Goal: Book appointment/travel/reservation

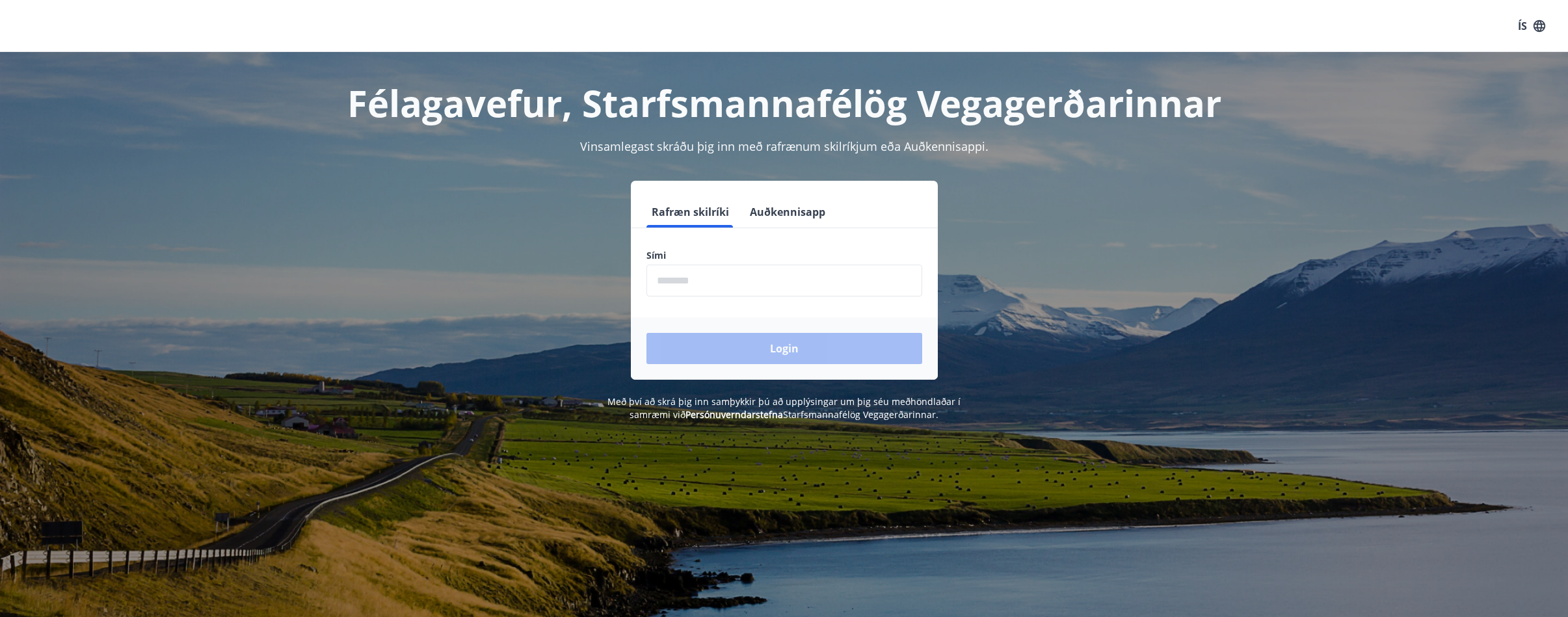
click at [675, 277] on input "phone" at bounding box center [784, 280] width 276 height 32
type input "********"
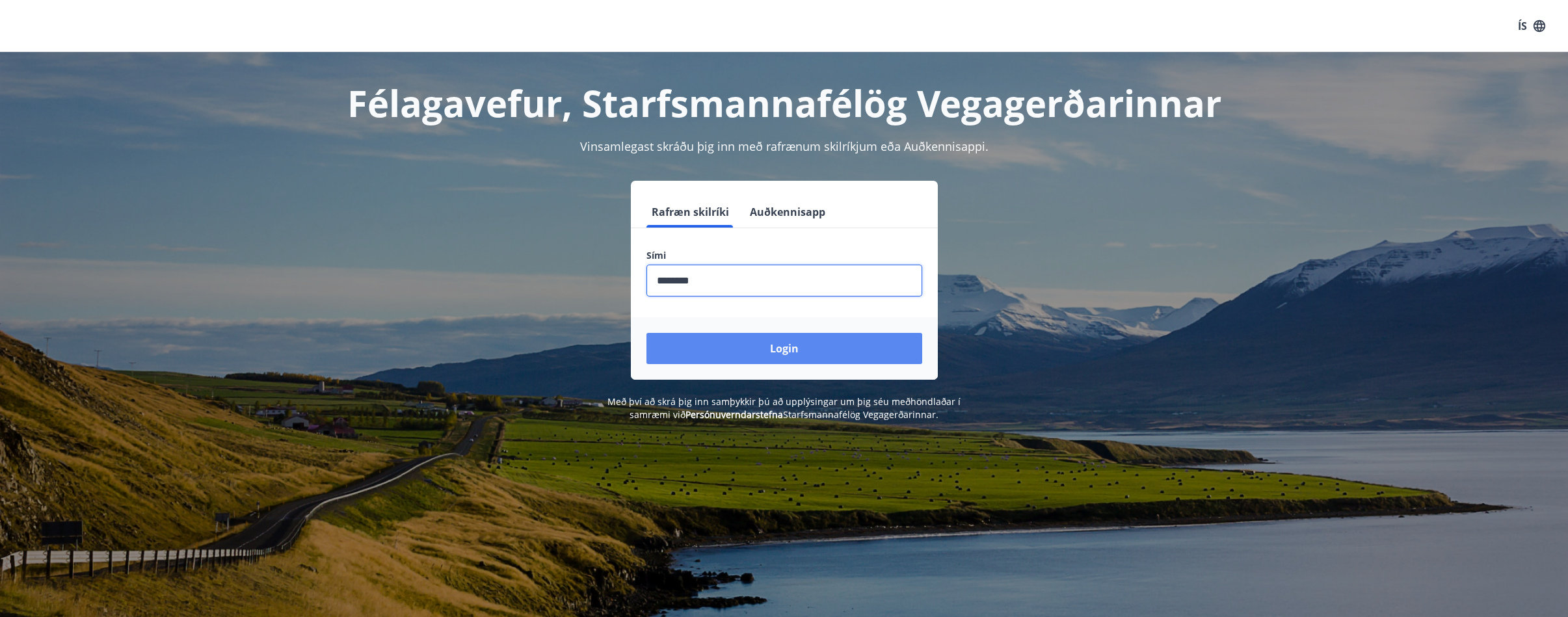
click at [647, 333] on button "Login" at bounding box center [784, 348] width 276 height 31
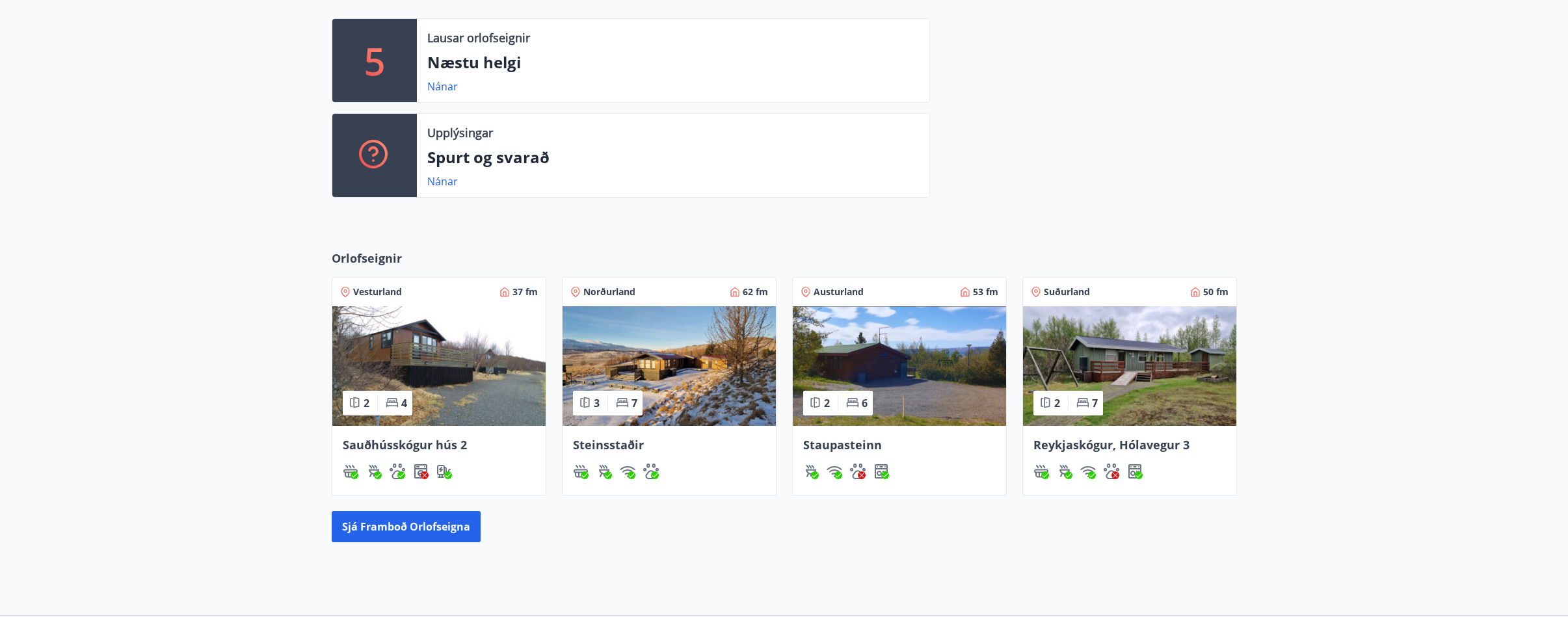
scroll to position [260, 0]
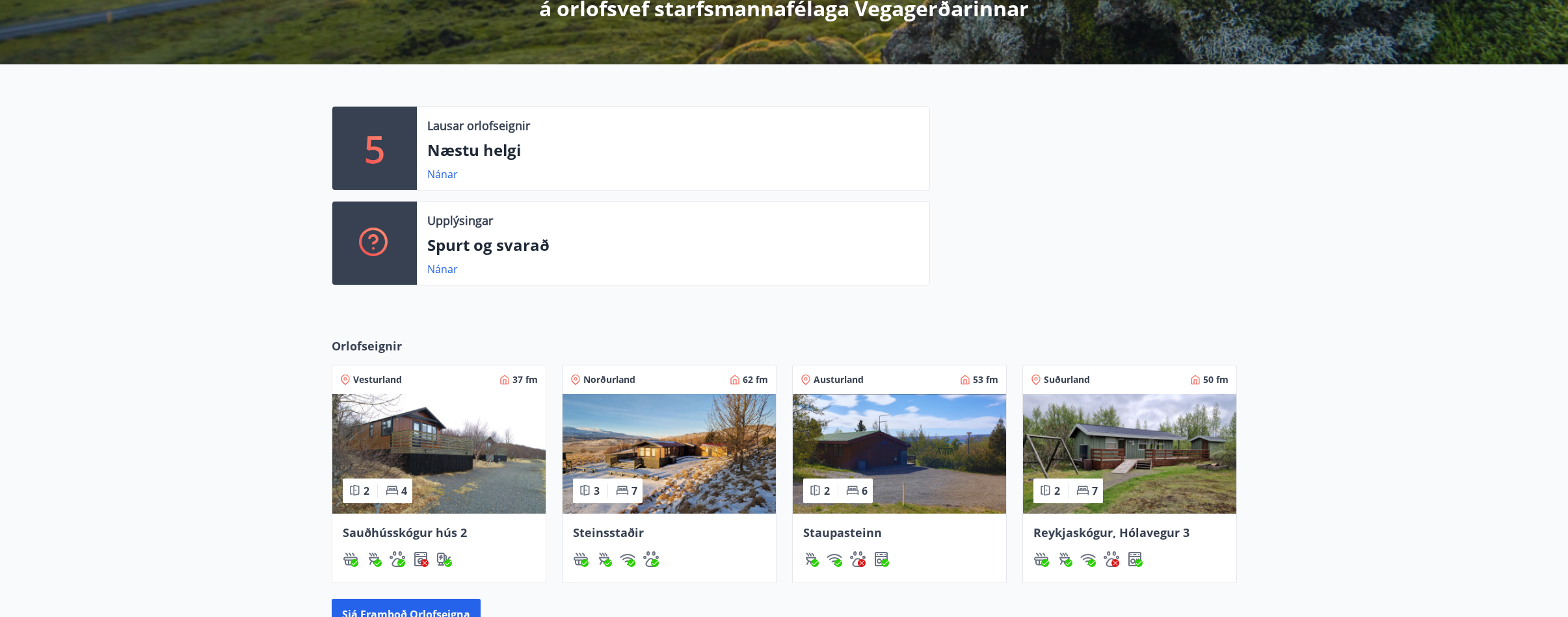
click at [886, 458] on img at bounding box center [899, 454] width 213 height 119
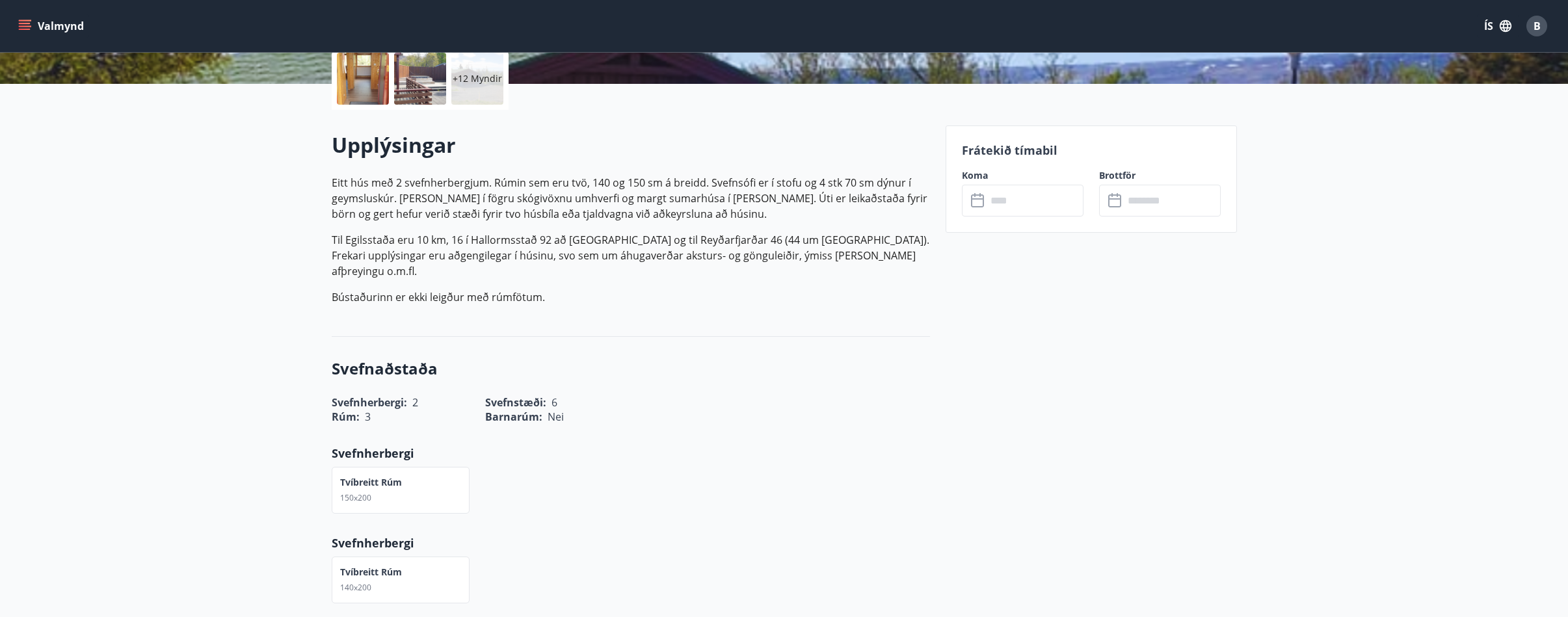
scroll to position [325, 0]
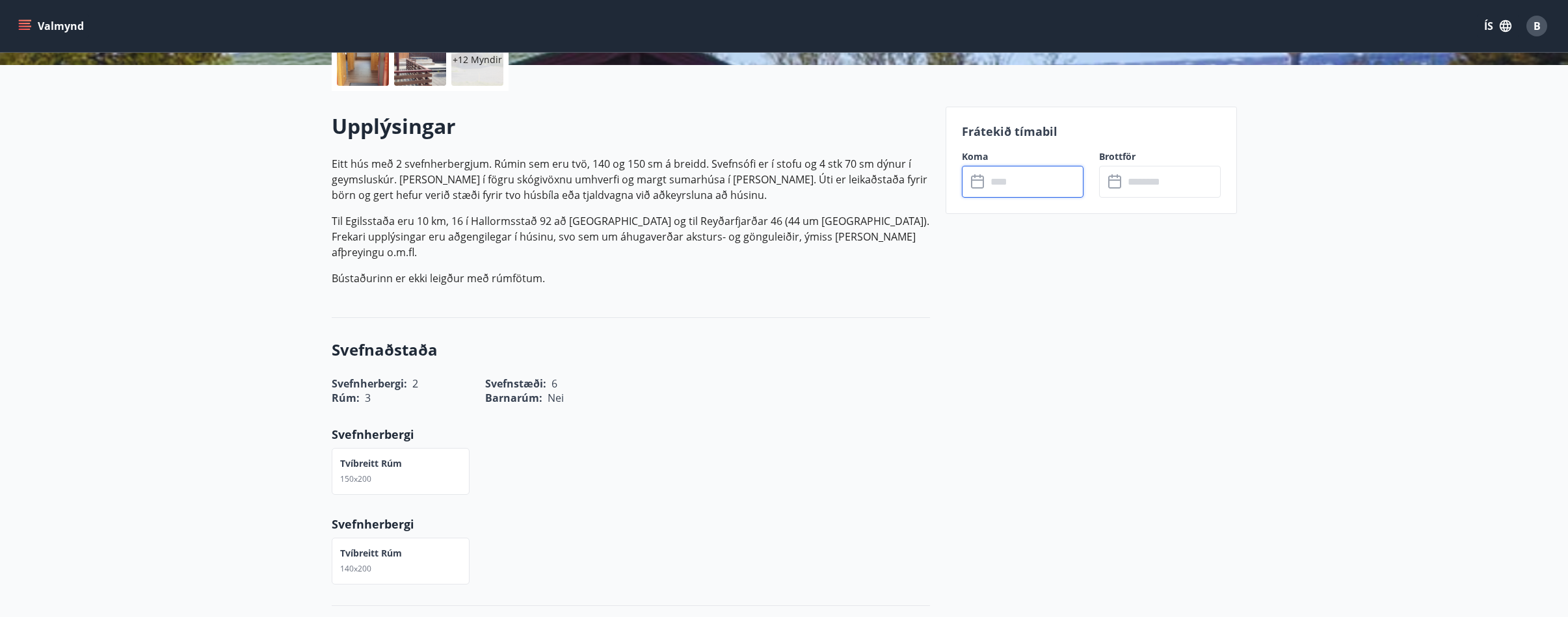
click at [1002, 187] on input "text" at bounding box center [1035, 181] width 97 height 32
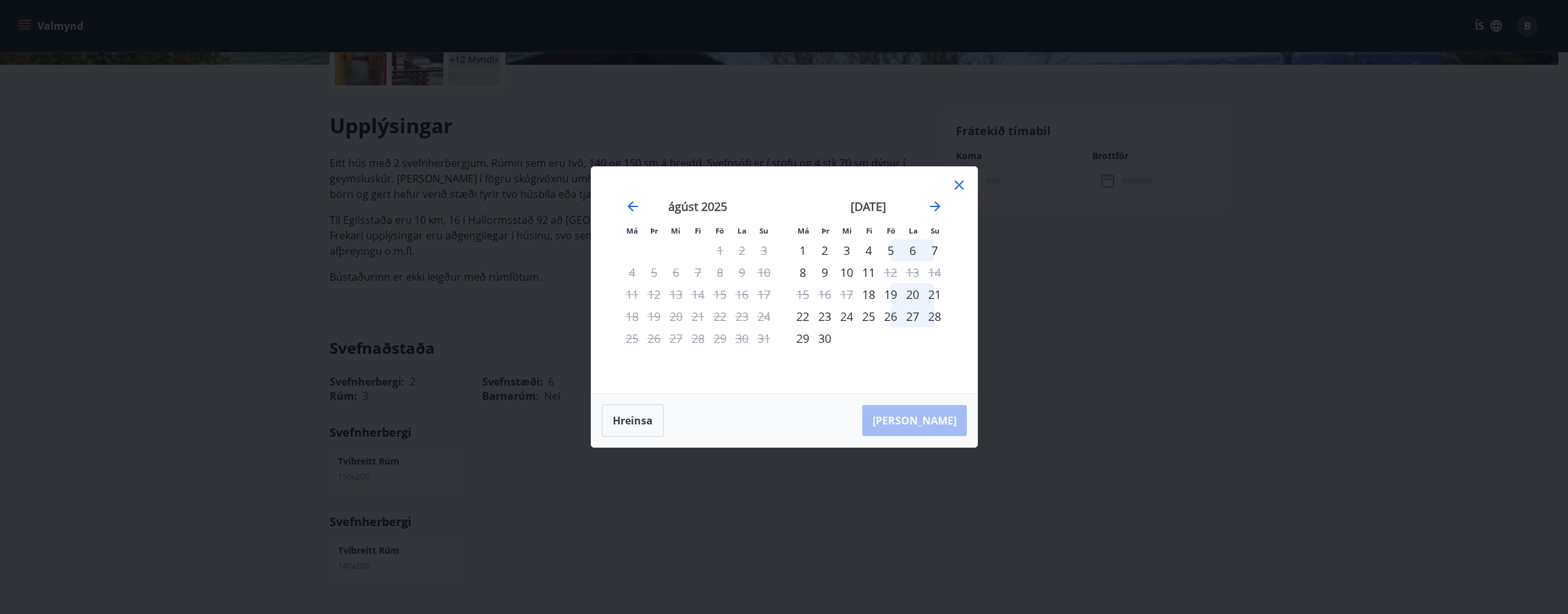
click at [866, 318] on div "25" at bounding box center [868, 316] width 22 height 22
click at [806, 339] on div "29" at bounding box center [802, 338] width 22 height 22
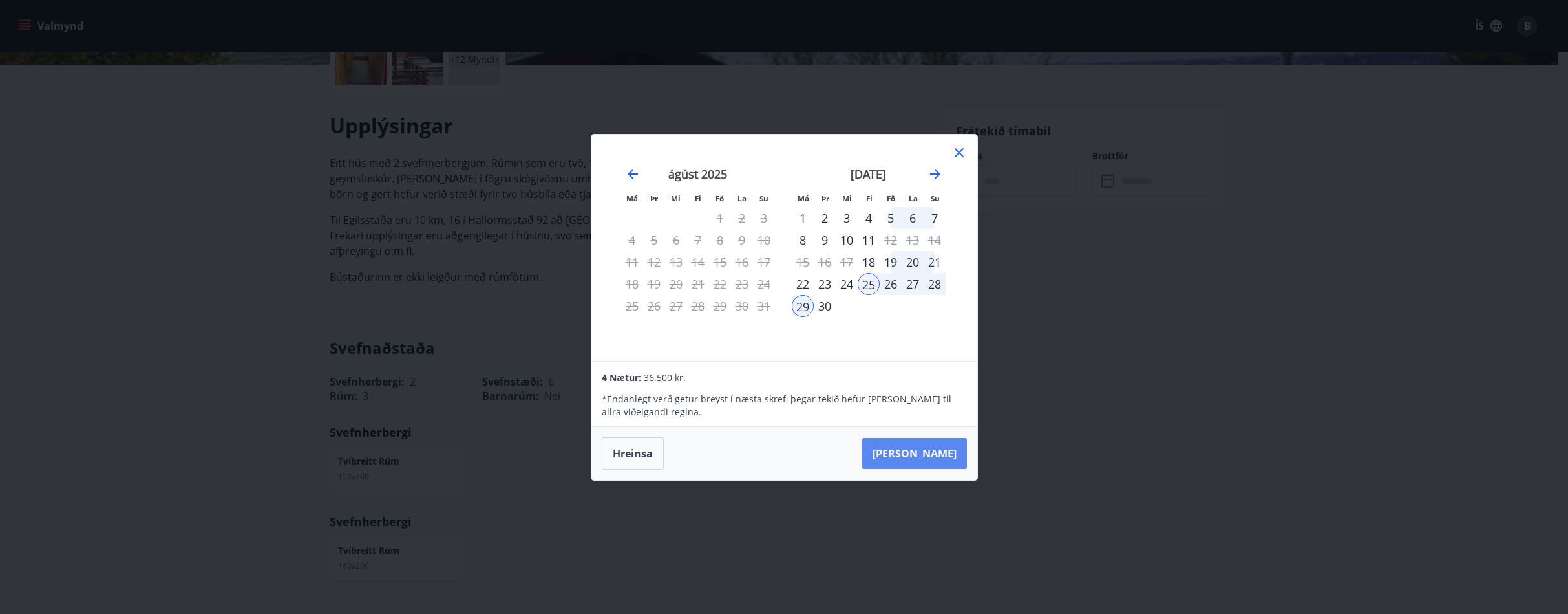
click at [954, 464] on button "Taka Frá" at bounding box center [914, 453] width 104 height 31
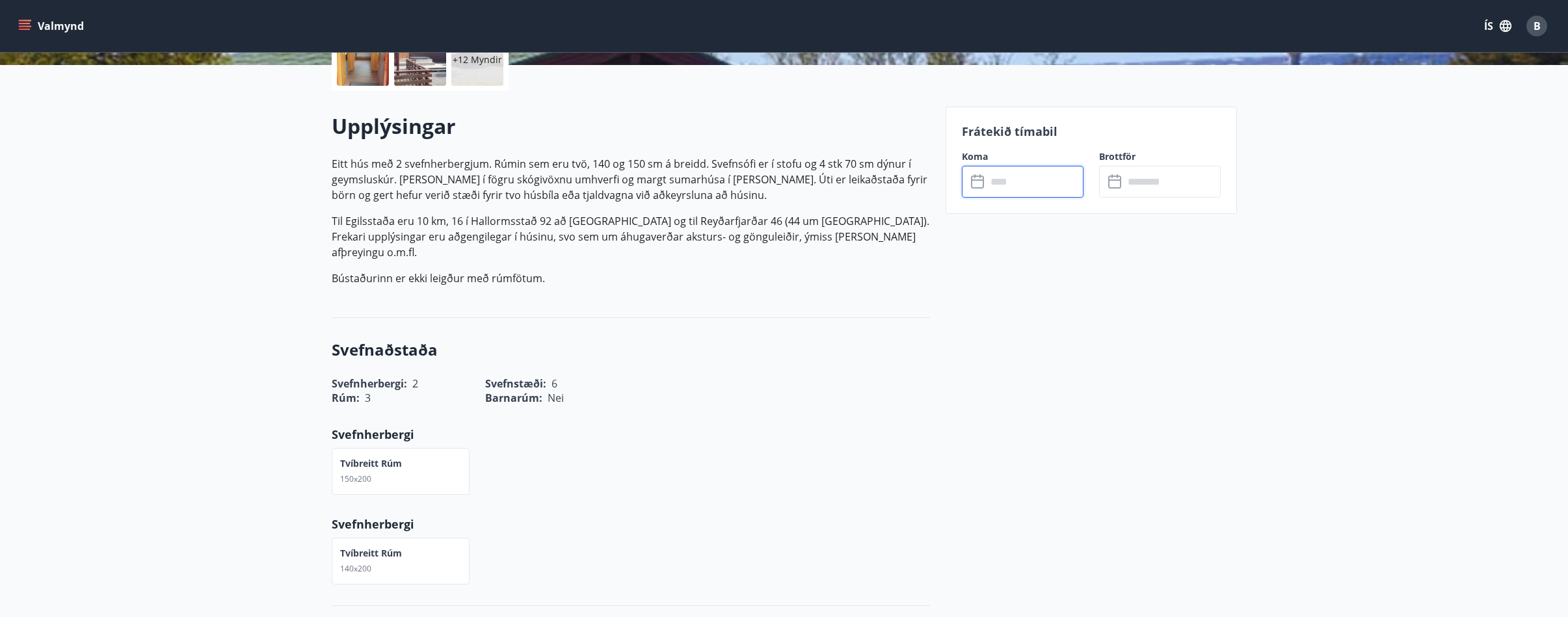
type input "******"
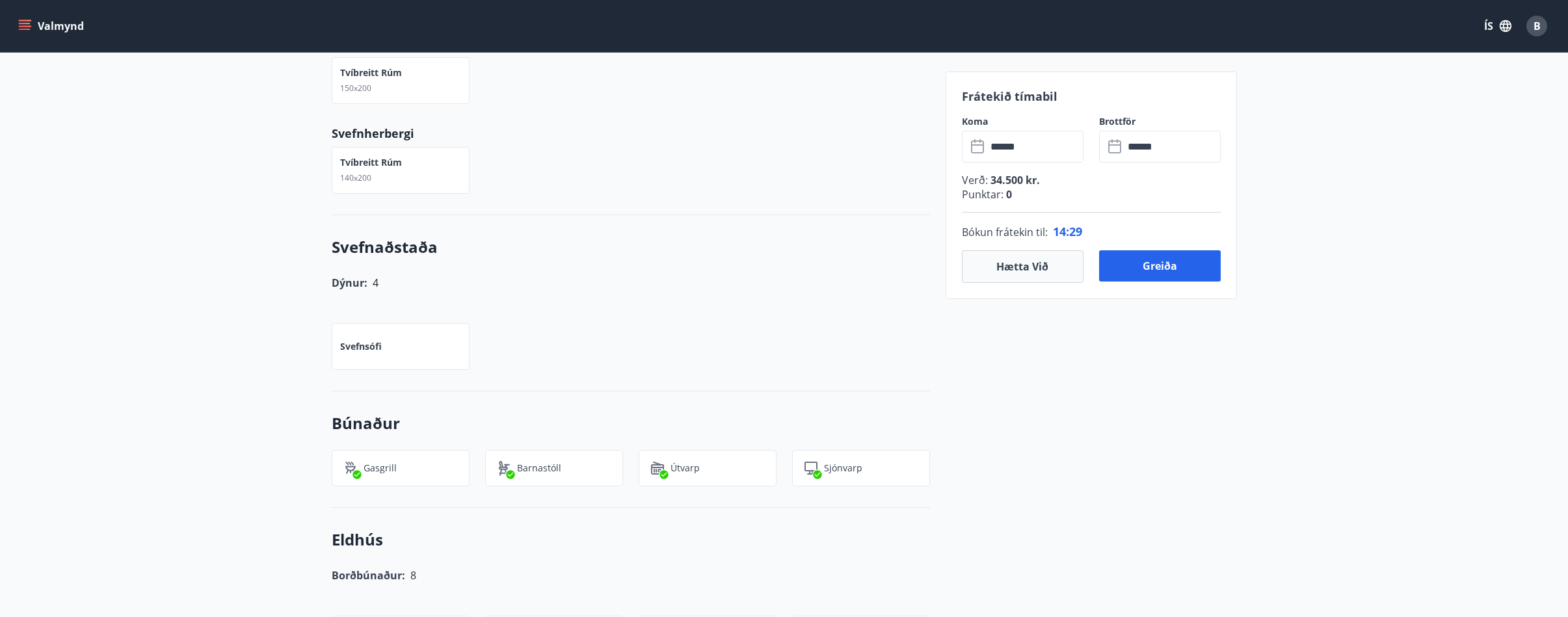
scroll to position [715, 0]
click at [1044, 145] on input "******" at bounding box center [1035, 147] width 97 height 32
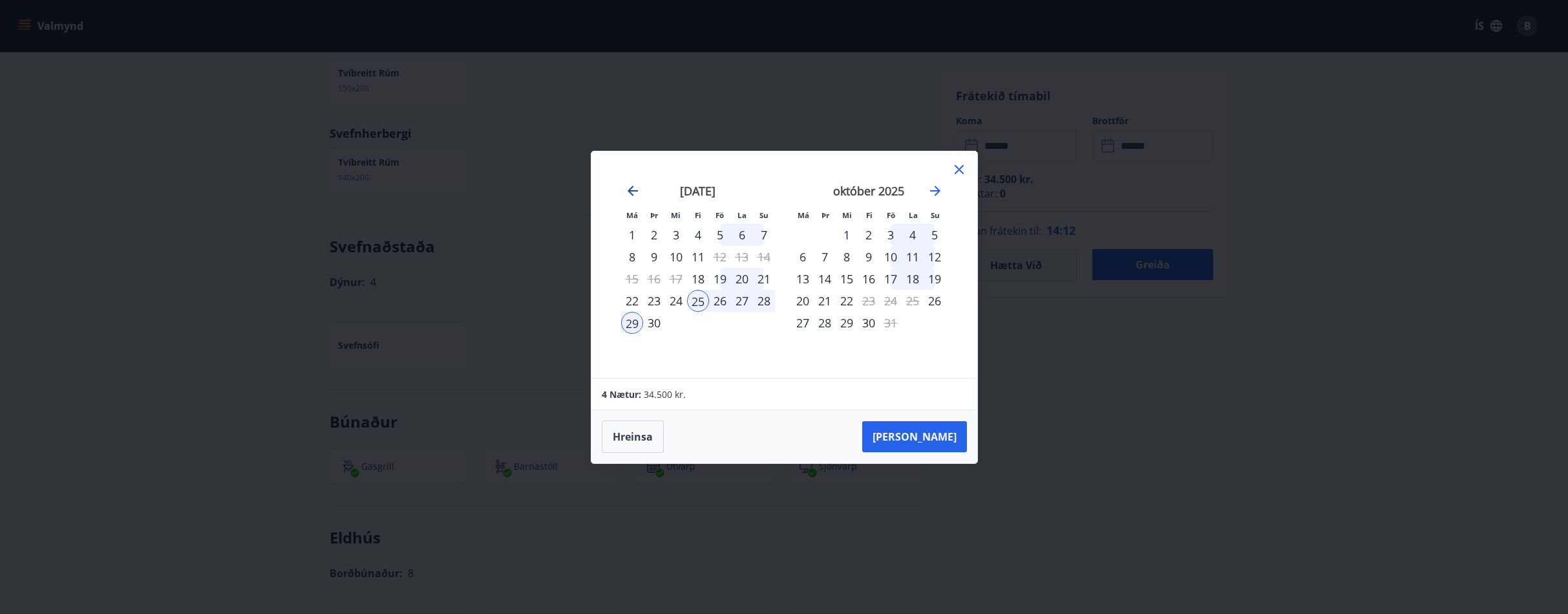
click at [629, 191] on icon "Move backward to switch to the previous month." at bounding box center [633, 191] width 11 height 11
click at [956, 166] on icon at bounding box center [959, 169] width 9 height 9
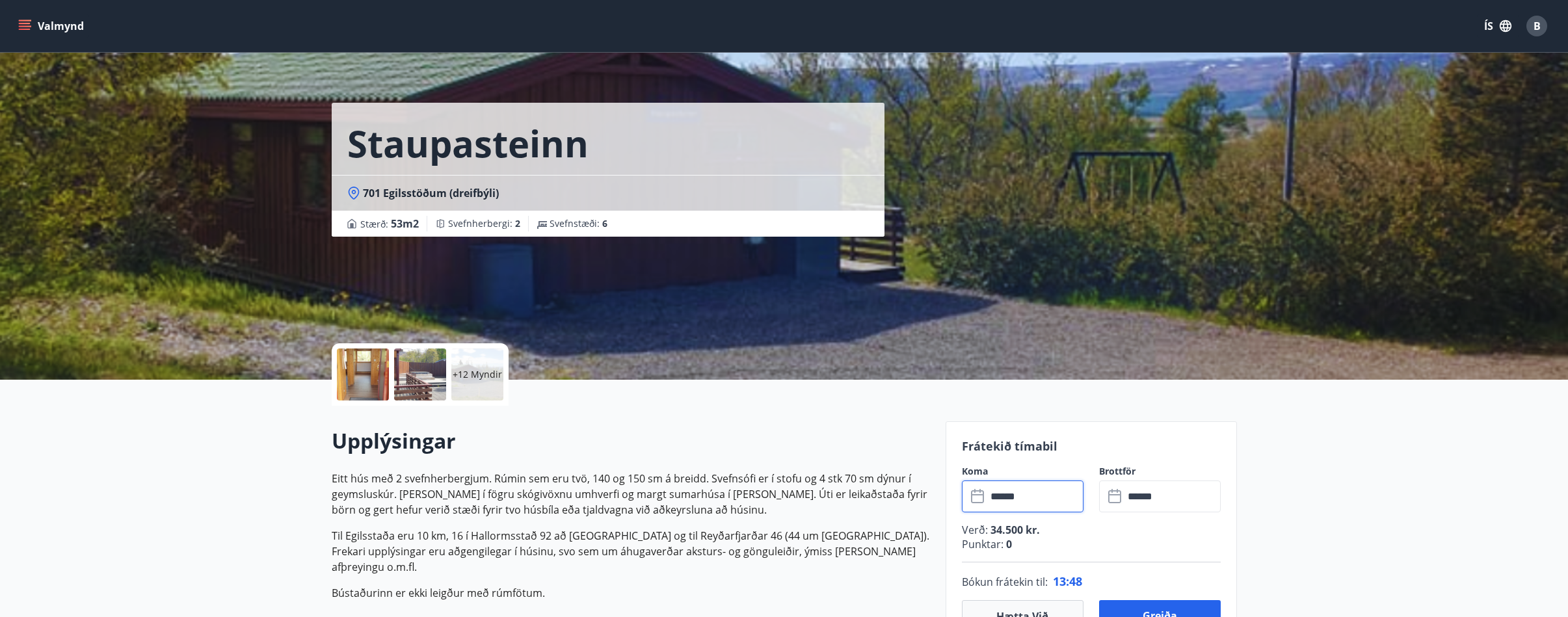
scroll to position [325, 0]
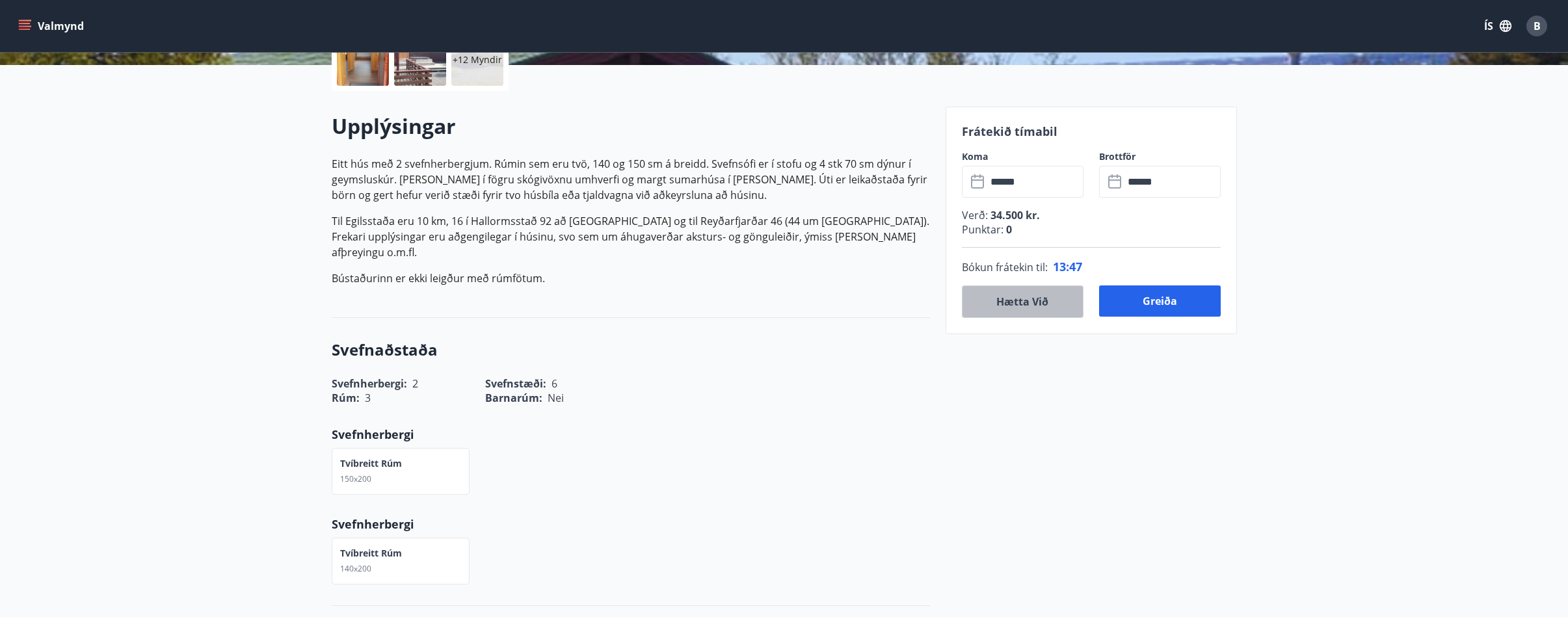
click at [1015, 301] on button "Hætta við" at bounding box center [1022, 301] width 122 height 32
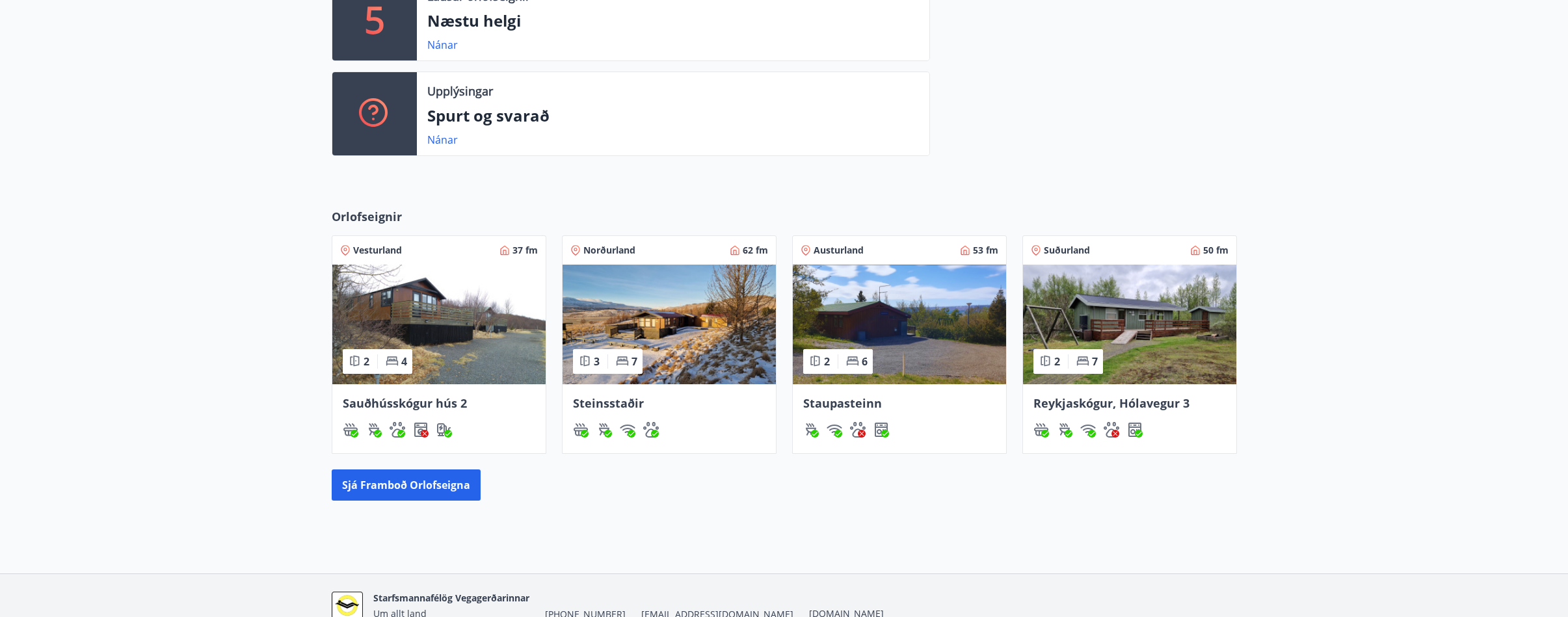
scroll to position [390, 0]
click at [429, 492] on button "Sjá framboð orlofseigna" at bounding box center [406, 484] width 149 height 31
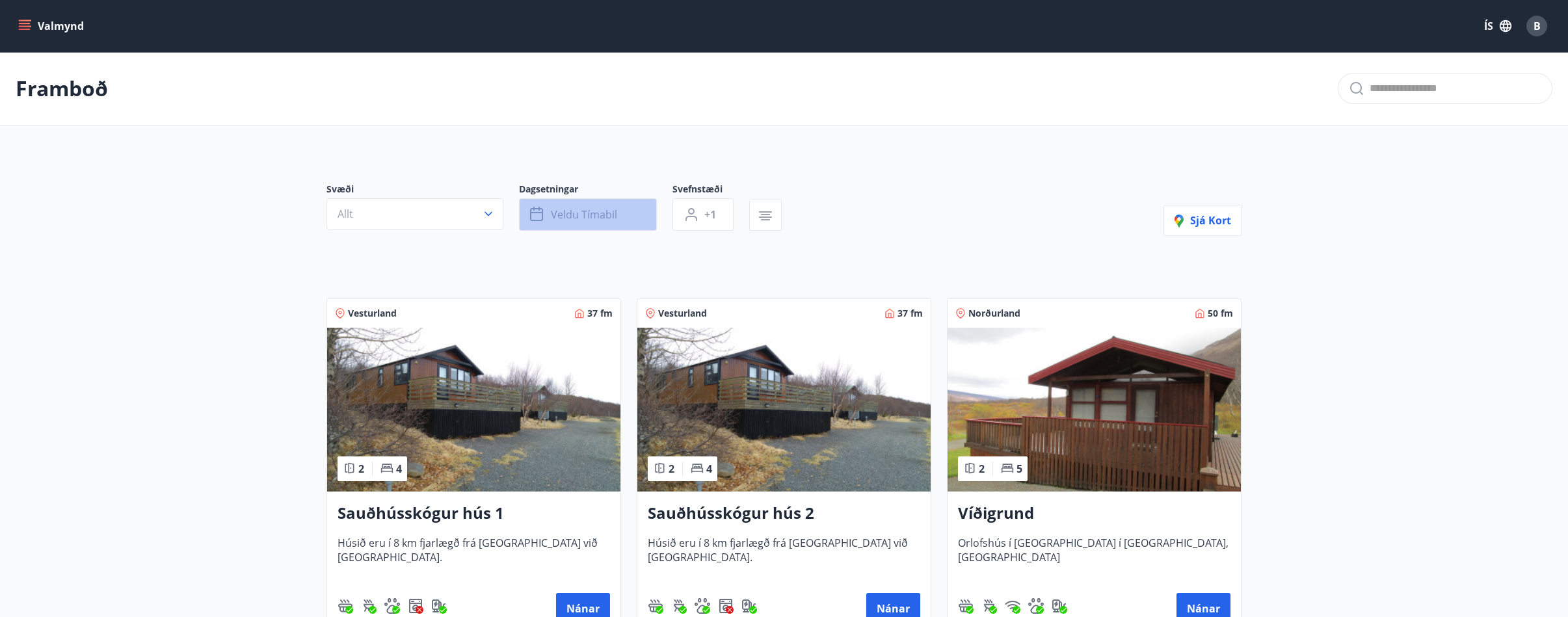
click at [574, 213] on span "Veldu tímabil" at bounding box center [584, 214] width 66 height 14
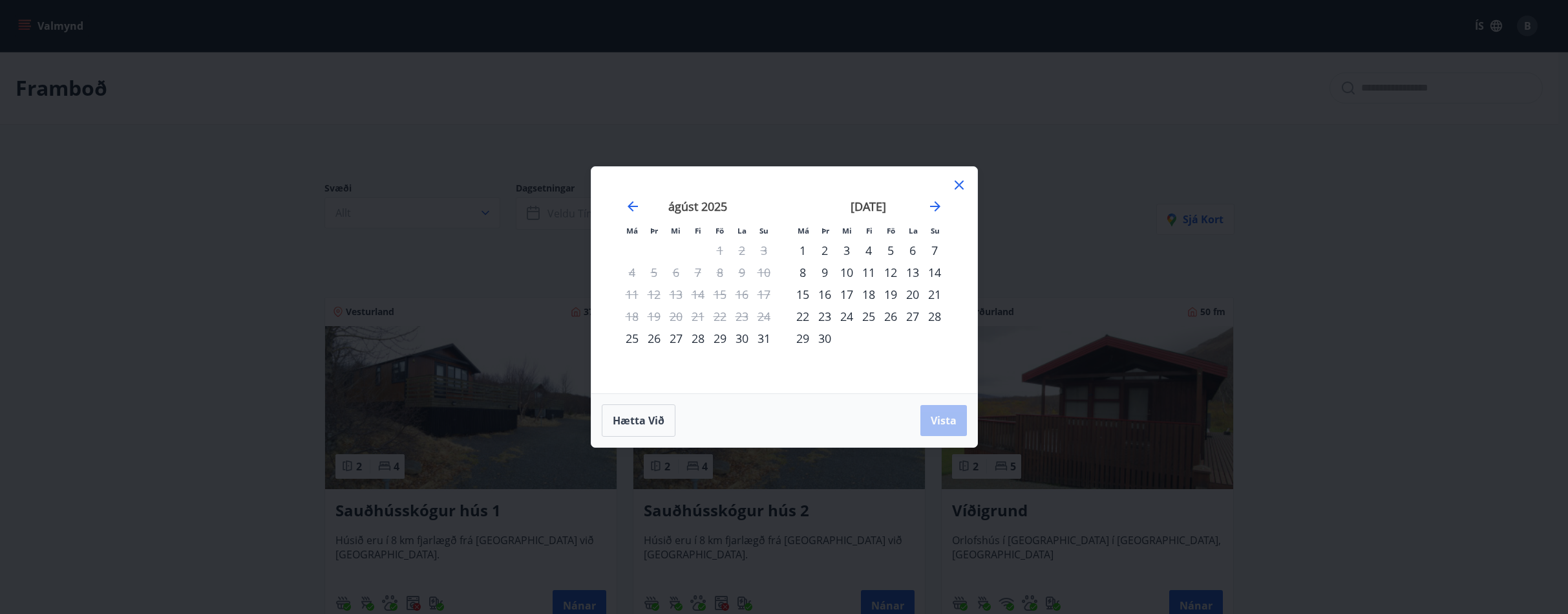
click at [698, 337] on div "28" at bounding box center [698, 338] width 22 height 22
click at [808, 249] on div "1" at bounding box center [802, 250] width 22 height 22
click at [936, 419] on span "Vista" at bounding box center [944, 420] width 26 height 14
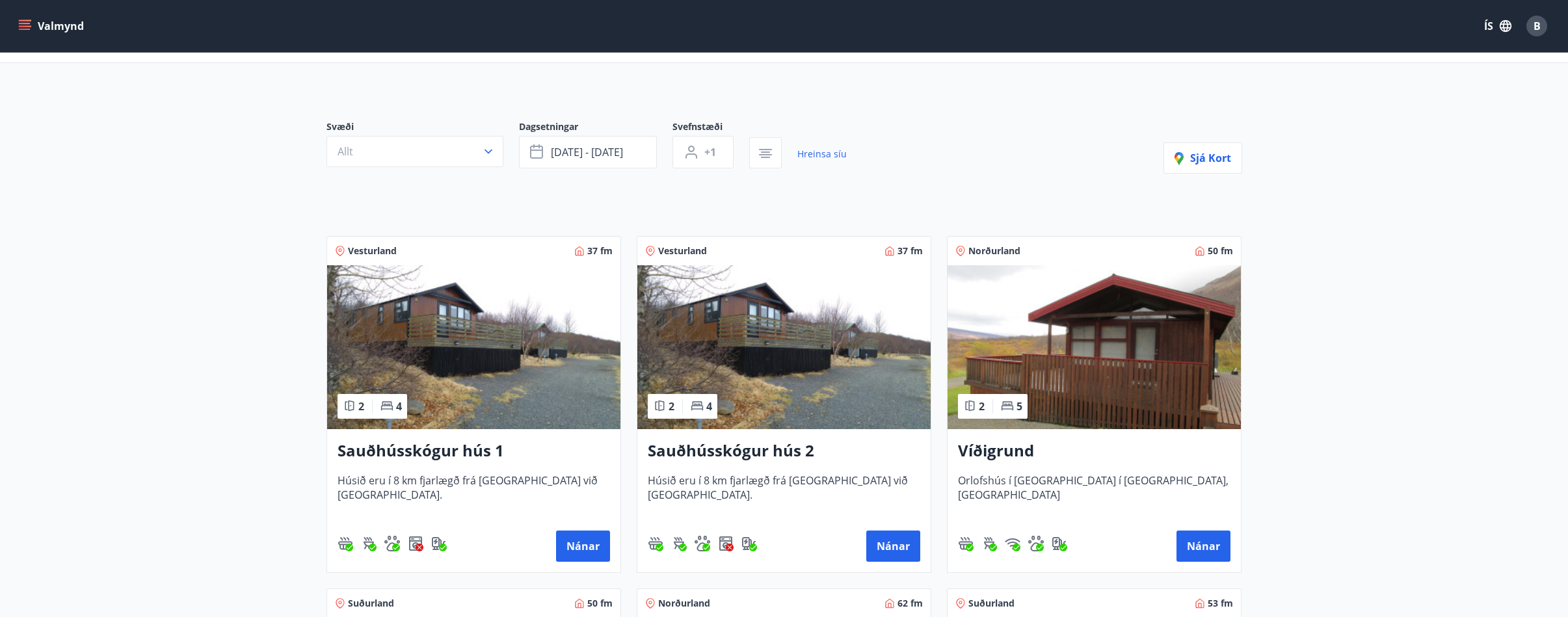
scroll to position [49, 0]
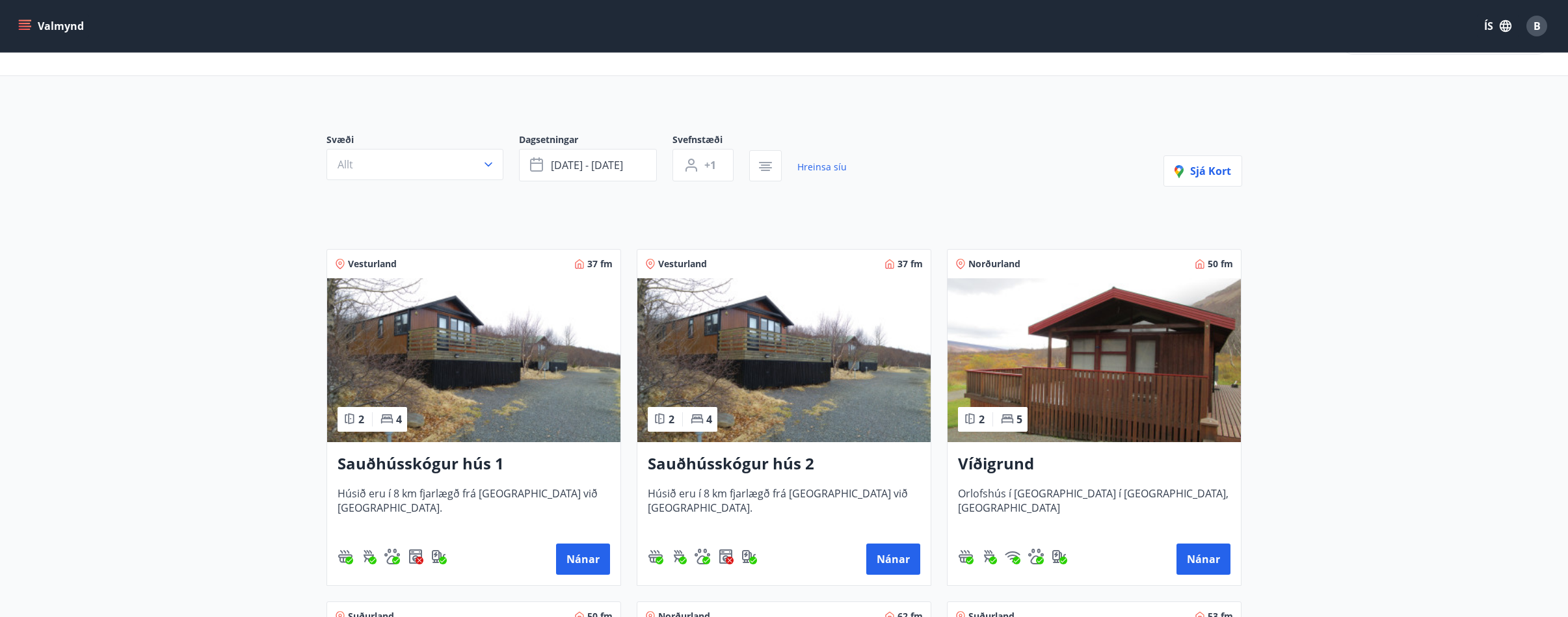
click at [48, 26] on button "Valmynd" at bounding box center [52, 26] width 73 height 23
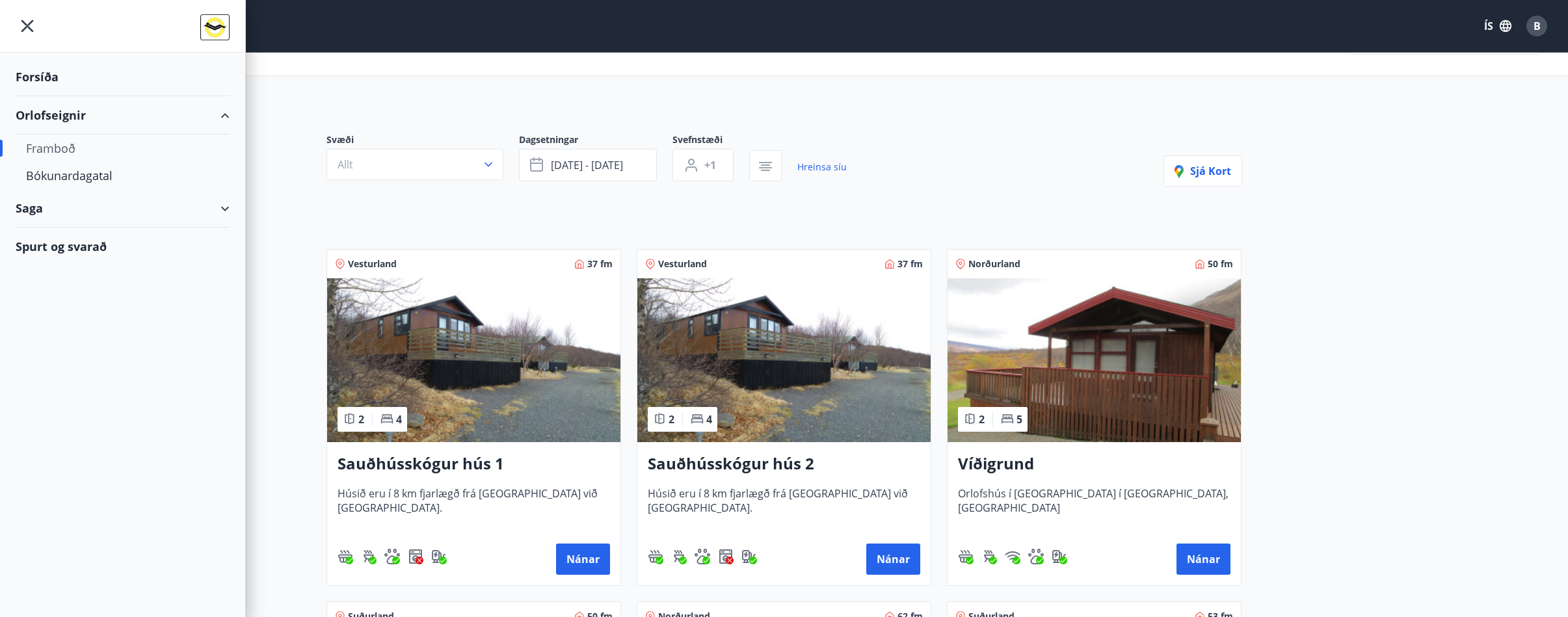
click at [53, 72] on div "Forsíða" at bounding box center [122, 77] width 214 height 39
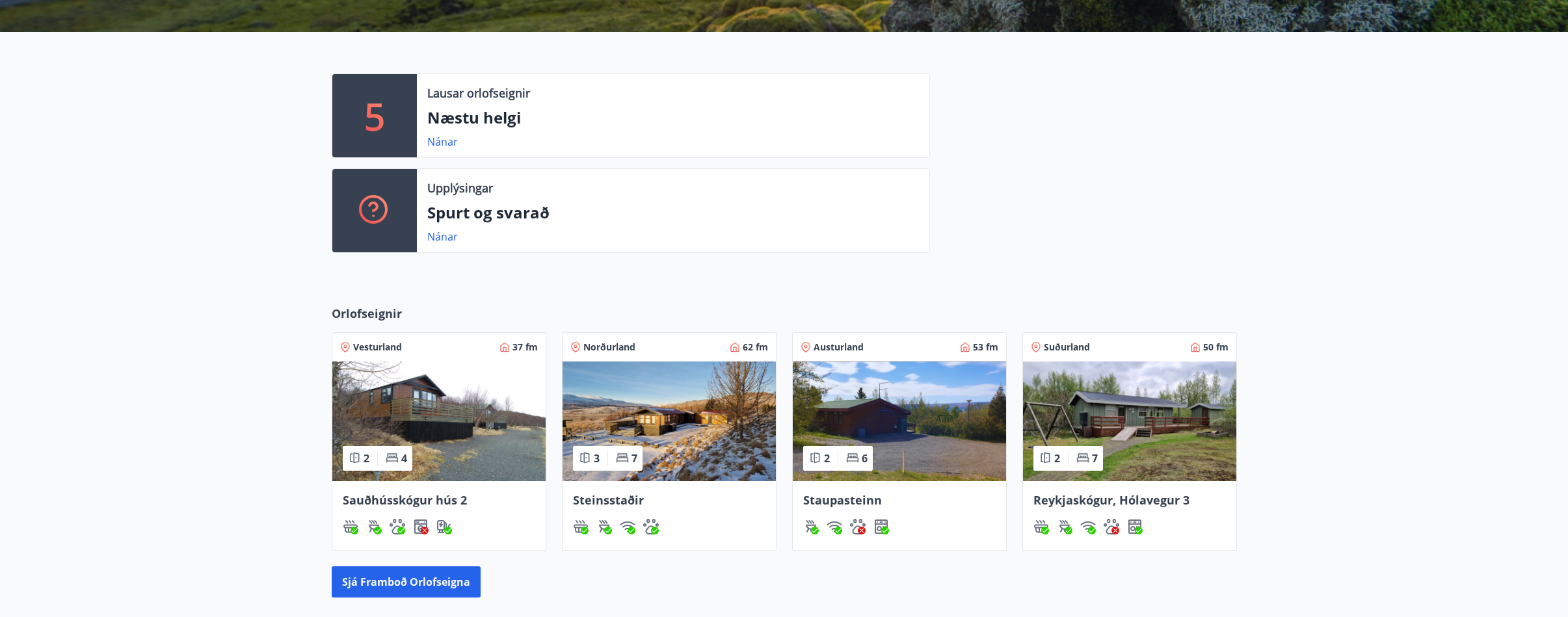
scroll to position [455, 0]
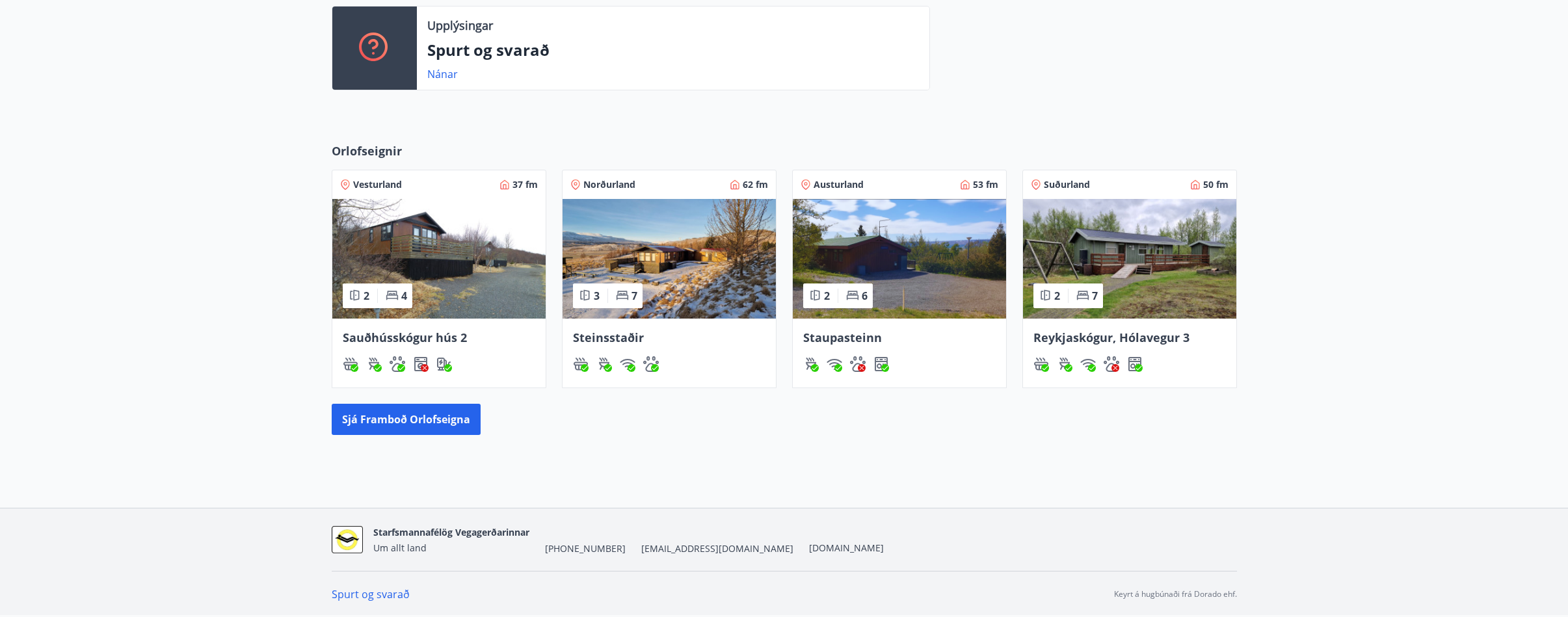
click at [908, 273] on img at bounding box center [899, 258] width 213 height 119
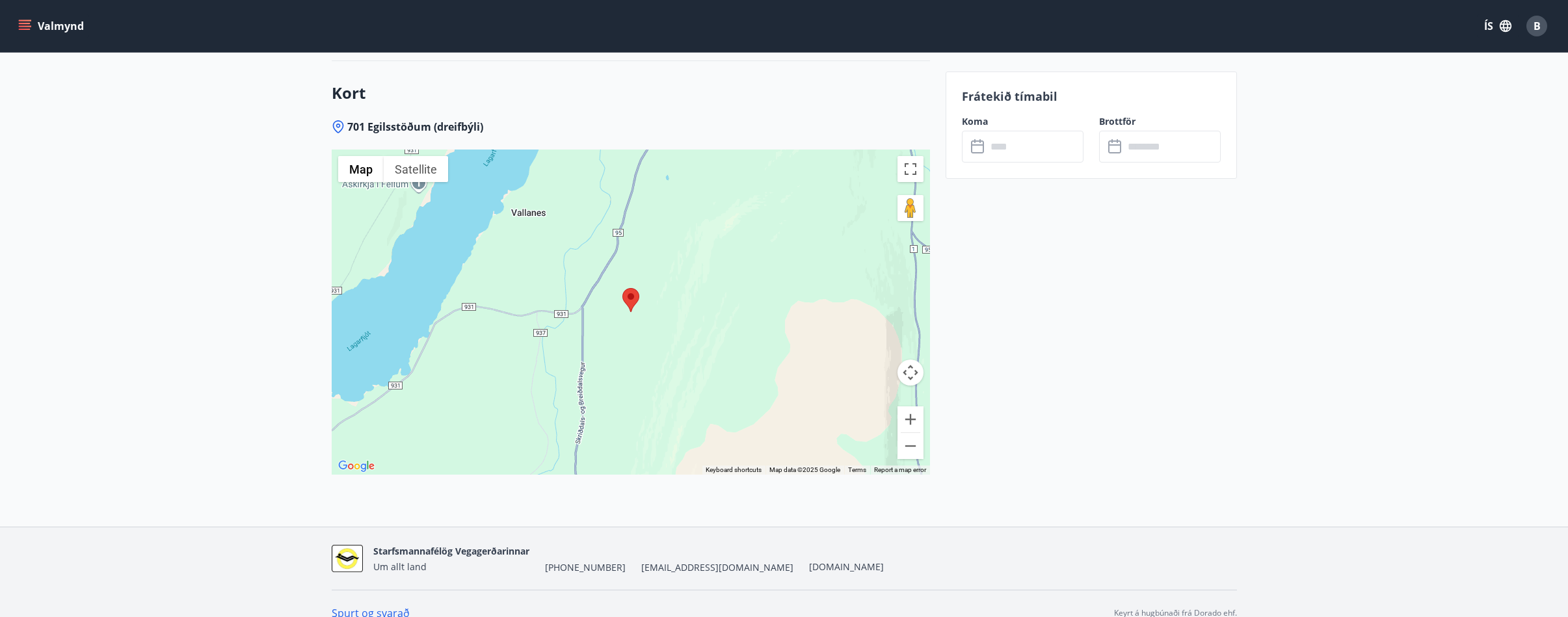
scroll to position [1772, 0]
click at [908, 403] on button "Zoom in" at bounding box center [911, 416] width 26 height 26
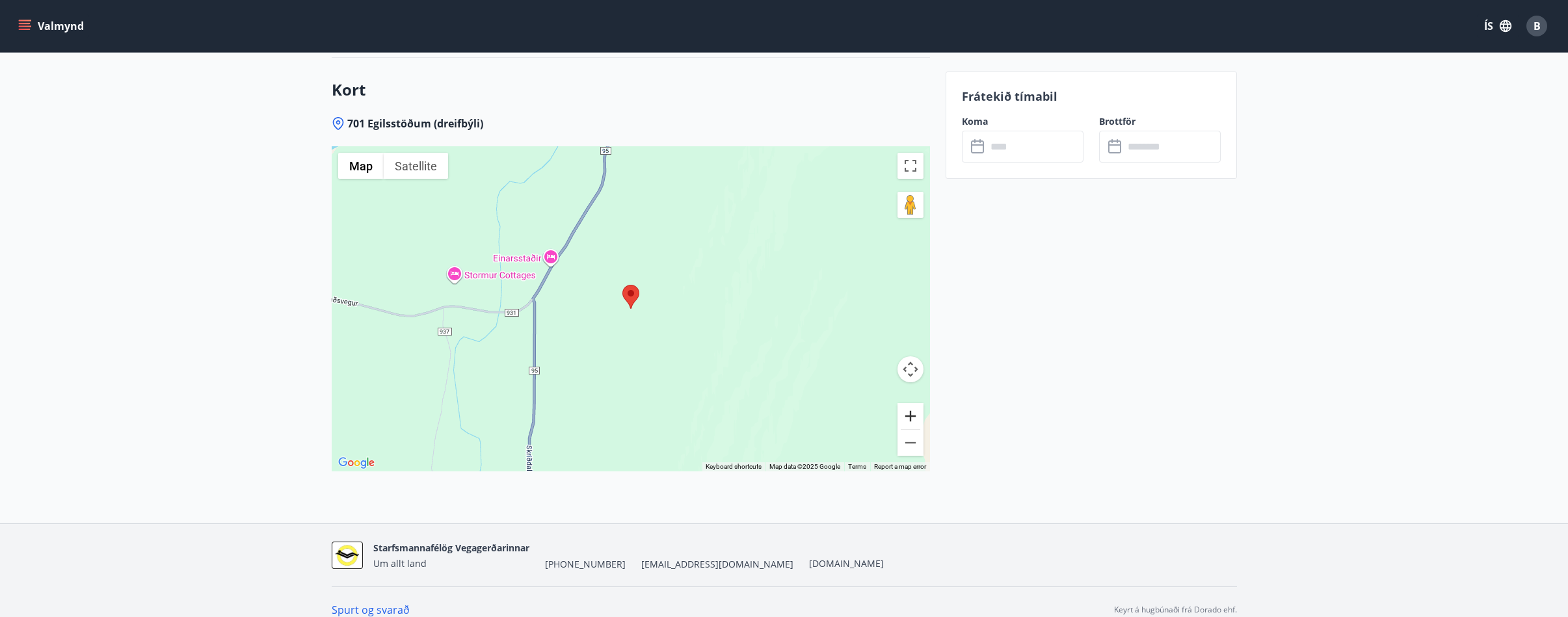
click at [908, 403] on button "Zoom in" at bounding box center [911, 416] width 26 height 26
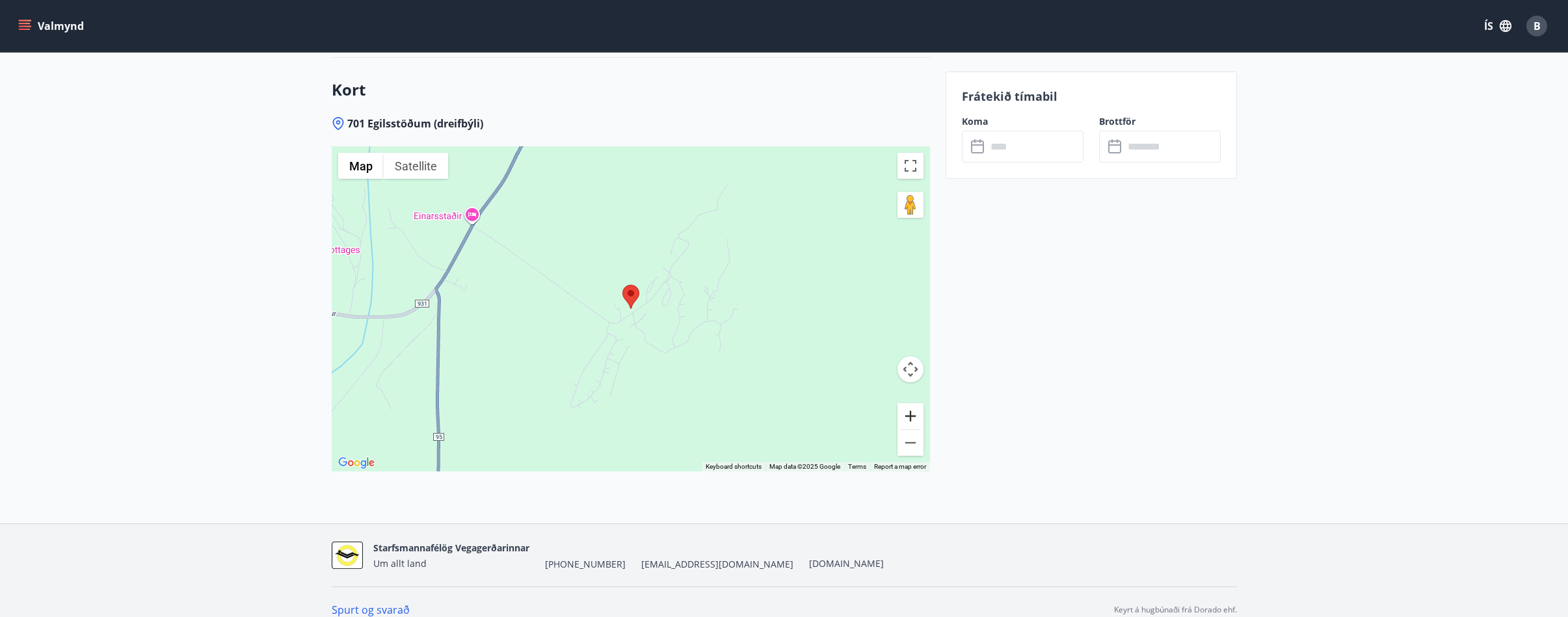
click at [908, 403] on button "Zoom in" at bounding box center [911, 416] width 26 height 26
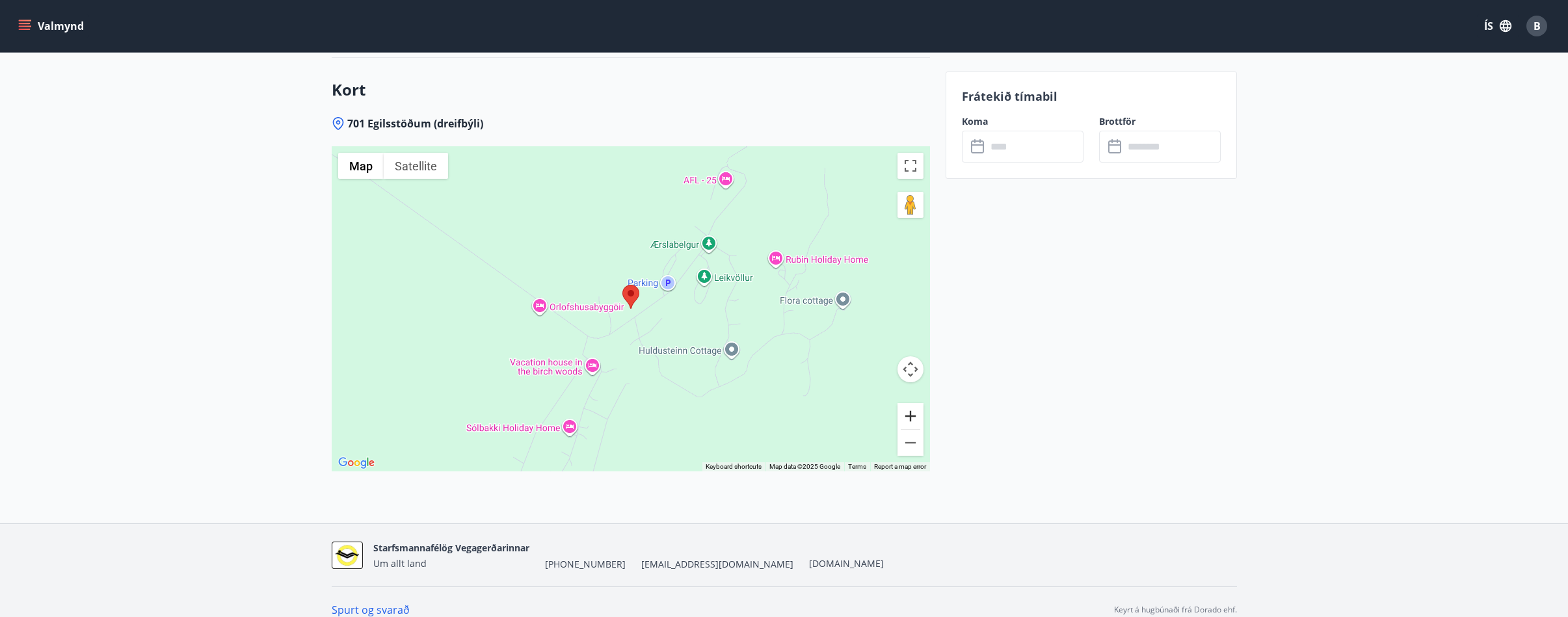
click at [908, 403] on button "Zoom in" at bounding box center [911, 416] width 26 height 26
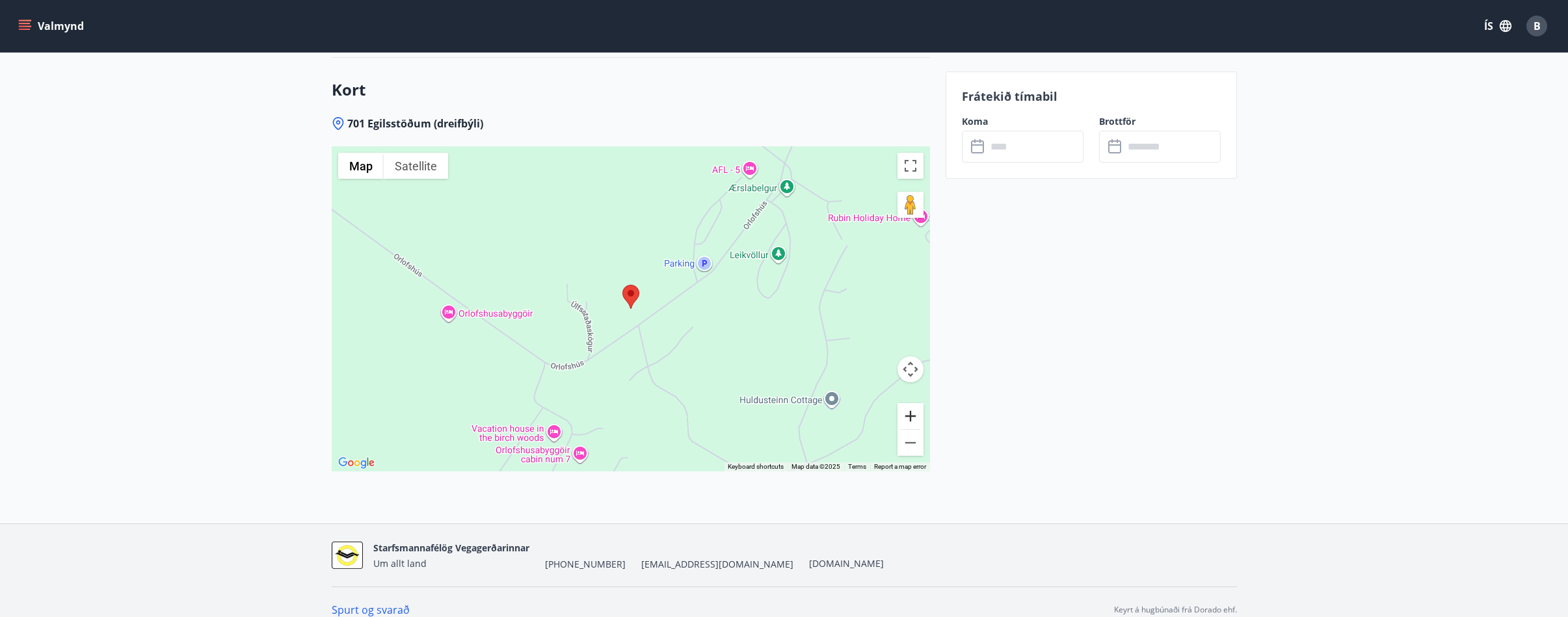
click at [908, 403] on button "Zoom in" at bounding box center [911, 416] width 26 height 26
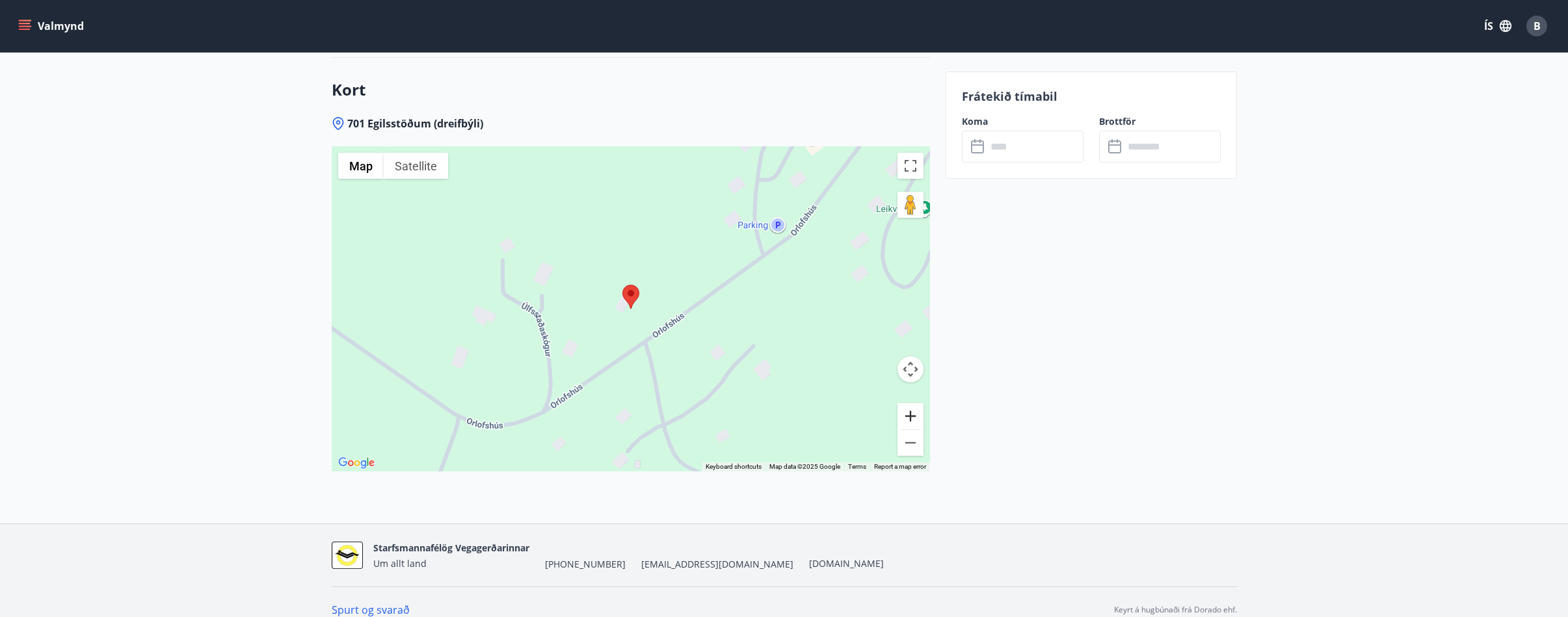
click at [908, 403] on button "Zoom in" at bounding box center [911, 416] width 26 height 26
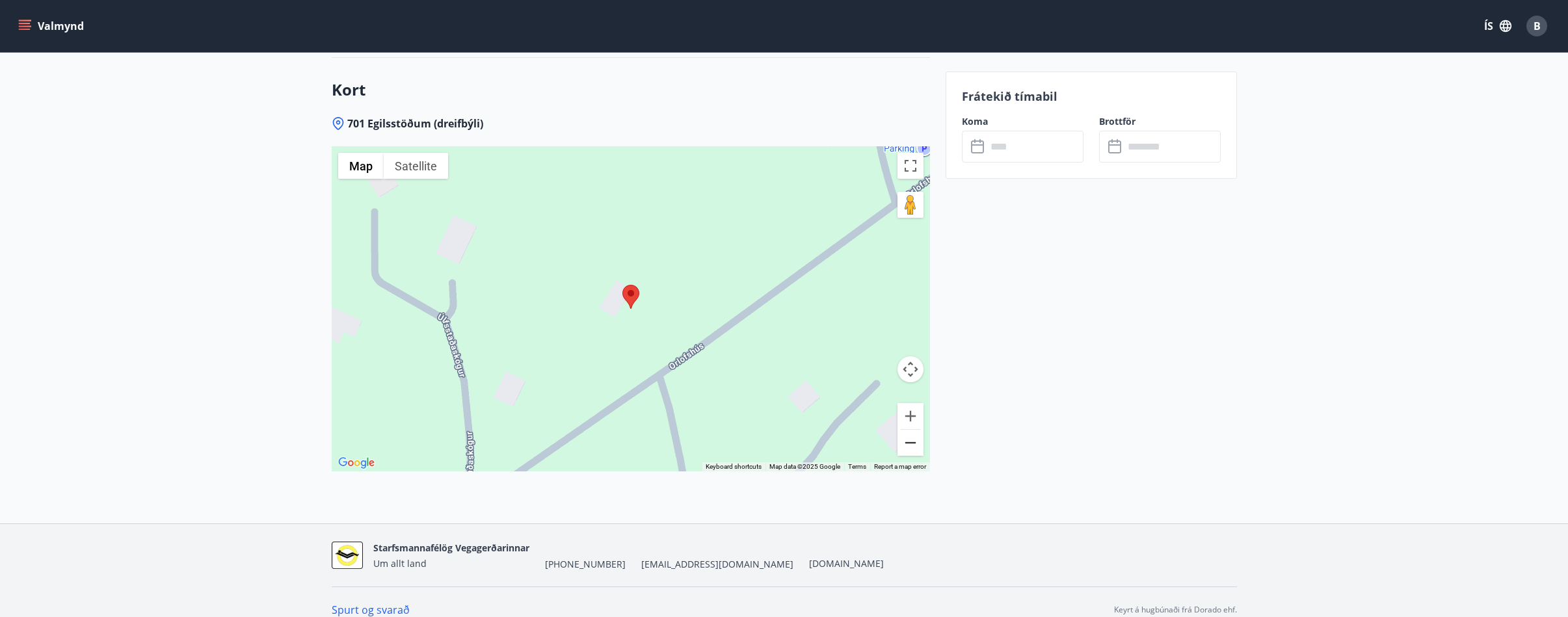
click at [916, 430] on button "Zoom out" at bounding box center [911, 443] width 26 height 26
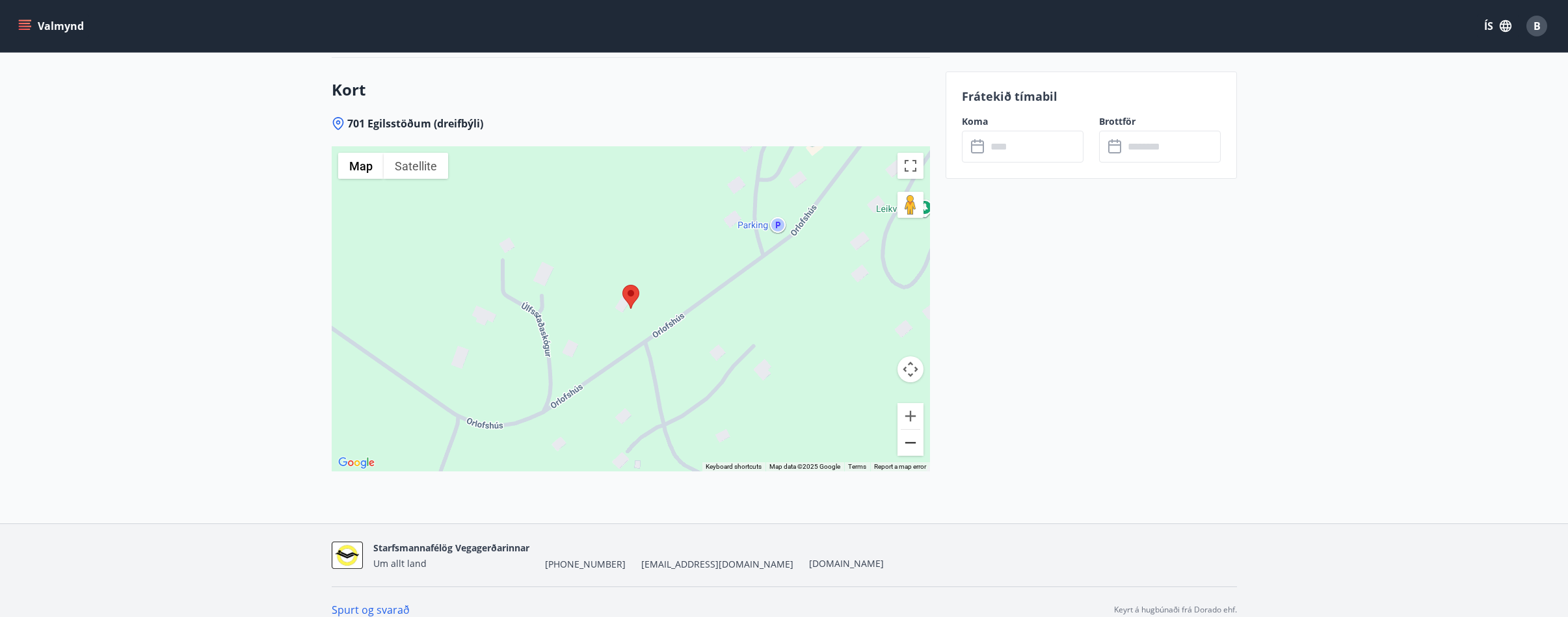
click at [916, 430] on button "Zoom out" at bounding box center [911, 443] width 26 height 26
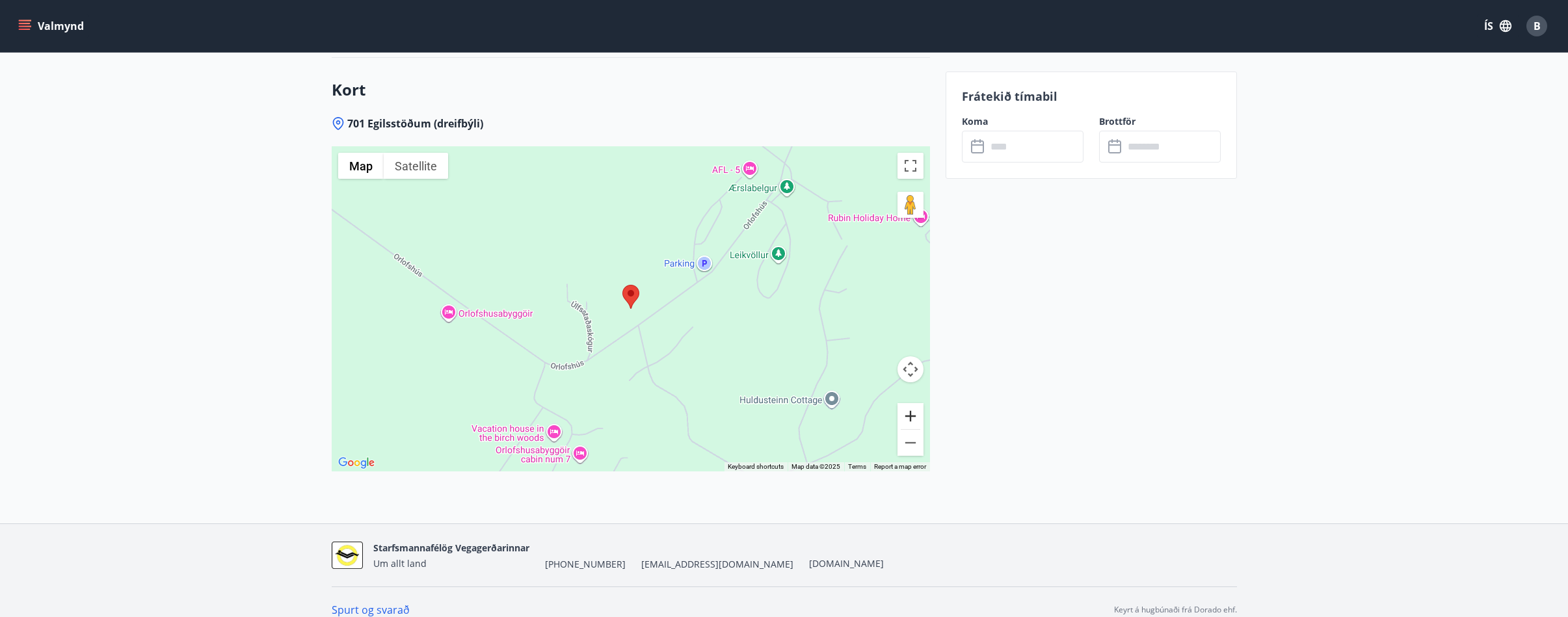
click at [913, 406] on button "Zoom in" at bounding box center [911, 416] width 26 height 26
